Goal: Task Accomplishment & Management: Use online tool/utility

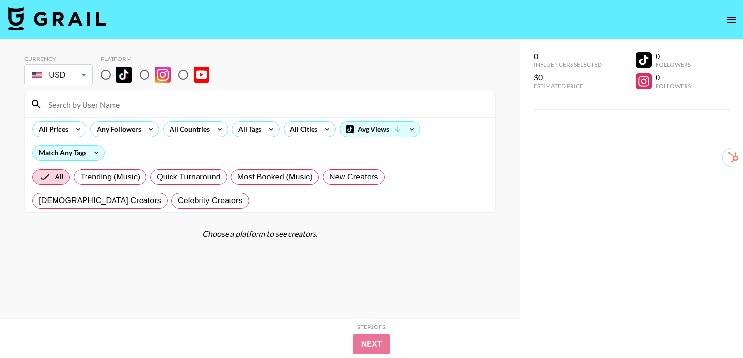
click at [105, 76] on input "radio" at bounding box center [105, 74] width 21 height 21
radio input "true"
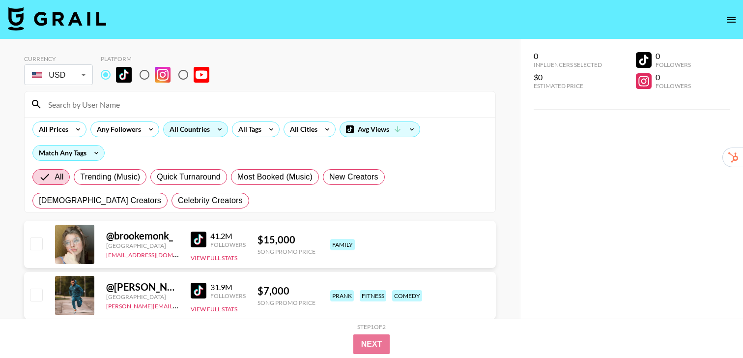
click at [207, 130] on div "All Countries" at bounding box center [188, 129] width 48 height 15
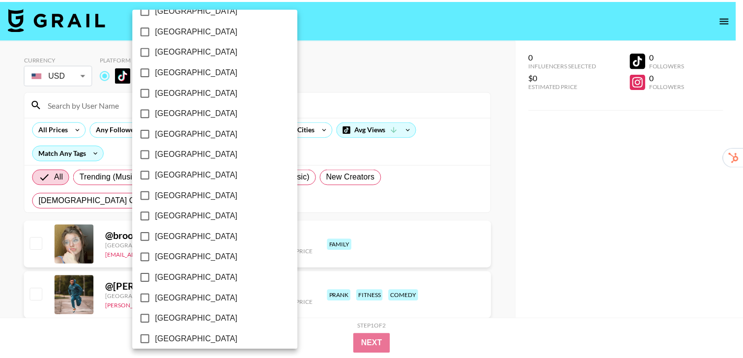
scroll to position [788, 0]
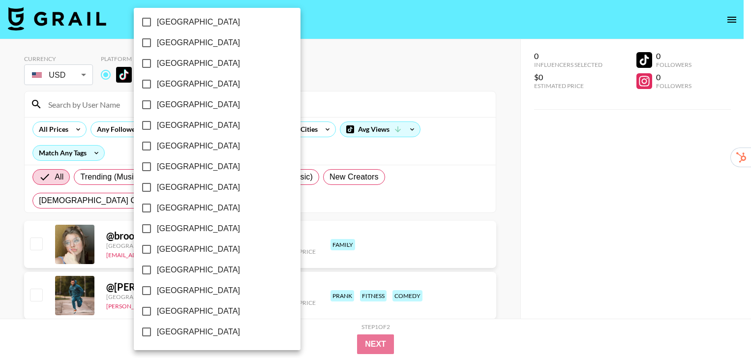
click at [200, 291] on span "[GEOGRAPHIC_DATA]" at bounding box center [198, 291] width 83 height 12
click at [157, 291] on input "[GEOGRAPHIC_DATA]" at bounding box center [146, 290] width 21 height 21
checkbox input "true"
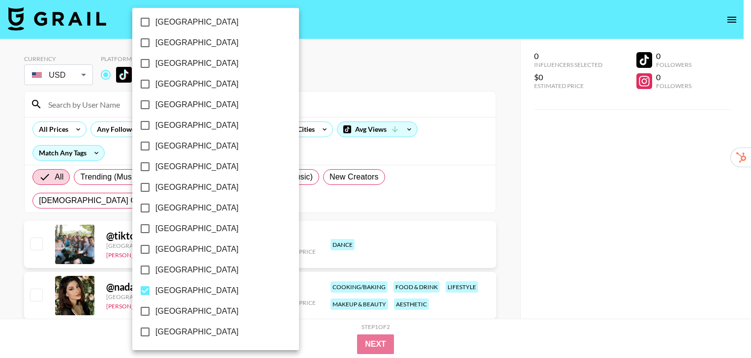
click at [503, 144] on div at bounding box center [375, 179] width 751 height 358
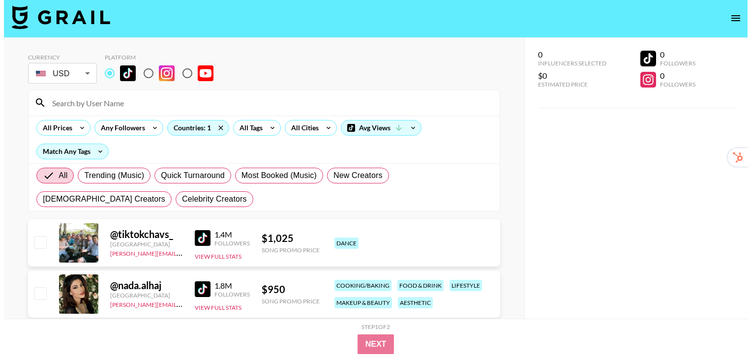
scroll to position [0, 0]
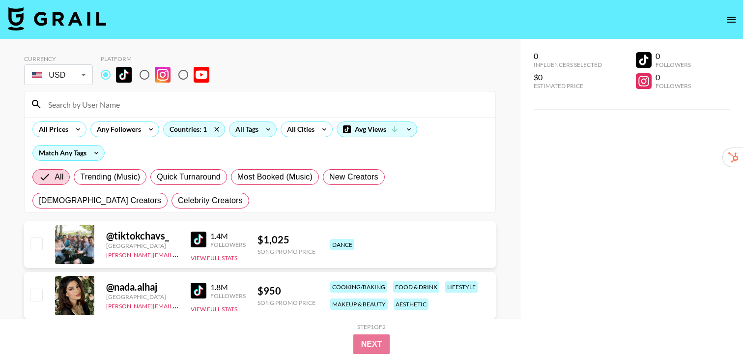
click at [259, 133] on div "All Tags" at bounding box center [253, 129] width 48 height 16
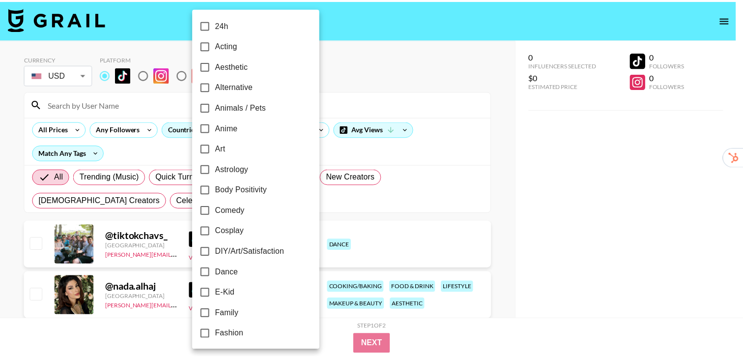
scroll to position [2, 0]
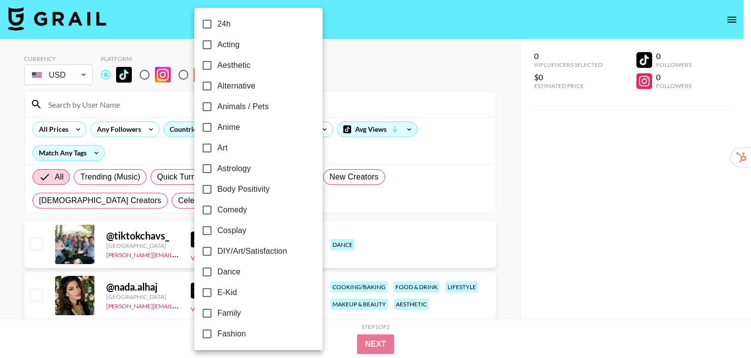
click at [244, 272] on label "Dance" at bounding box center [252, 271] width 110 height 21
click at [217, 272] on input "Dance" at bounding box center [207, 271] width 21 height 21
checkbox input "true"
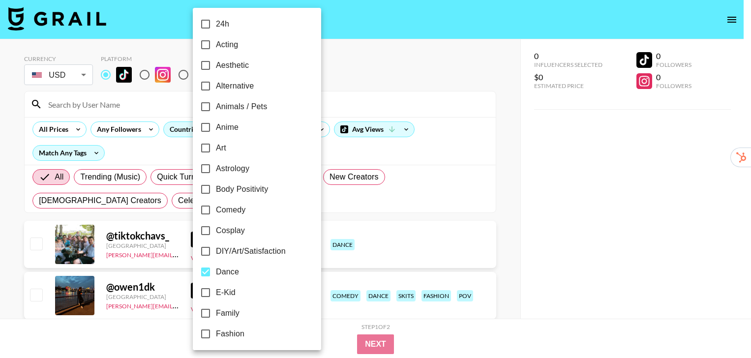
click at [501, 221] on div at bounding box center [375, 179] width 751 height 358
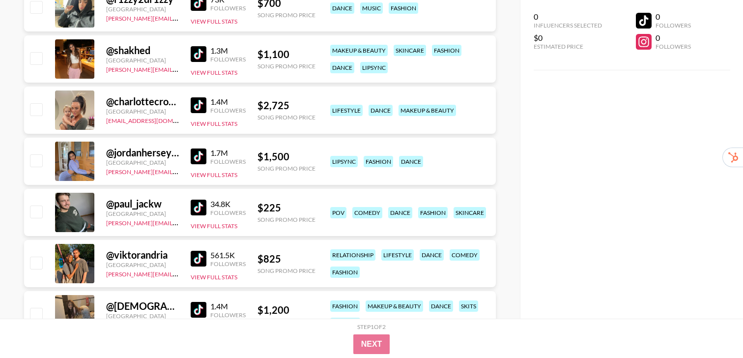
scroll to position [750, 0]
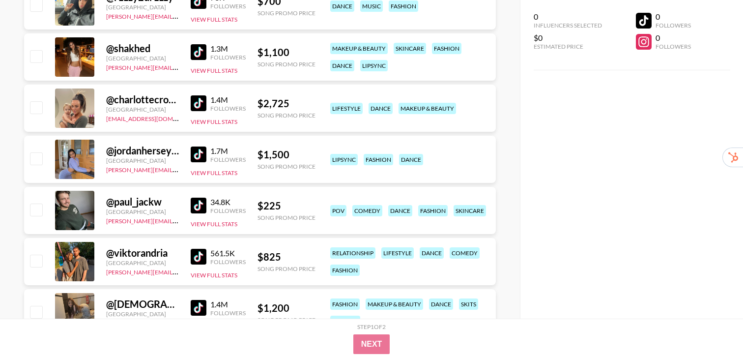
click at [195, 156] on img at bounding box center [199, 154] width 16 height 16
